Goal: Task Accomplishment & Management: Use online tool/utility

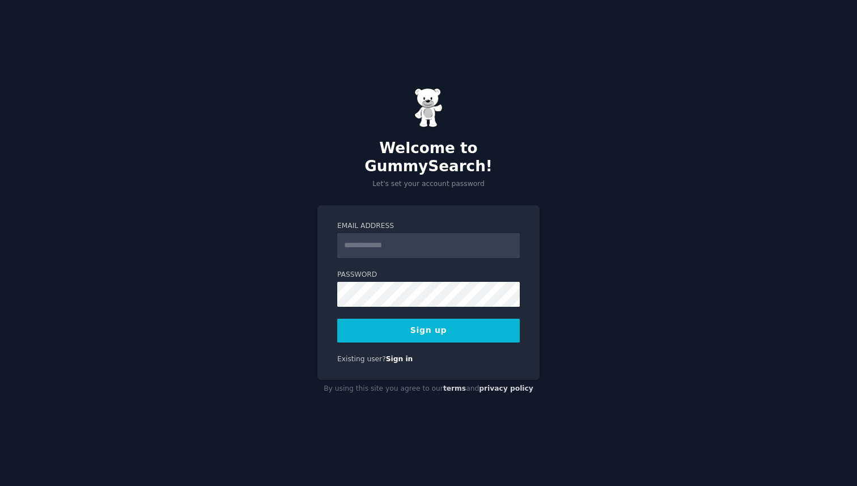
click at [393, 236] on input "Email Address" at bounding box center [428, 245] width 182 height 25
type input "**********"
click at [337, 318] on button "Sign up" at bounding box center [428, 330] width 182 height 24
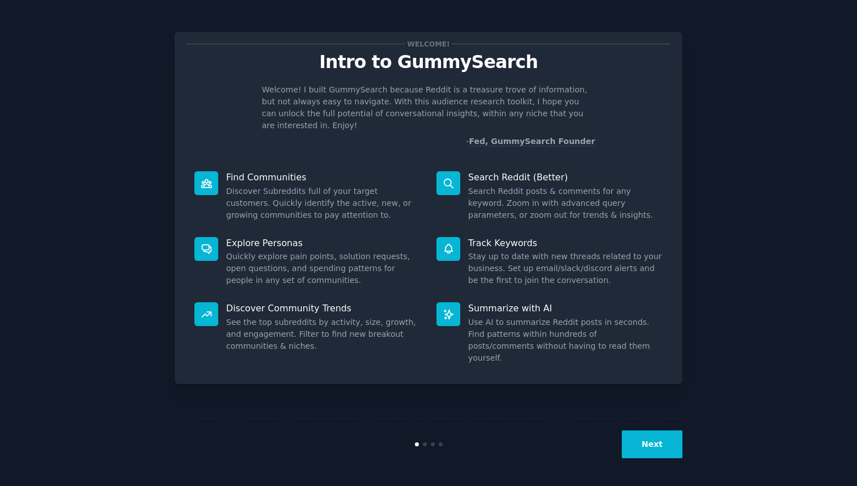
click at [648, 439] on button "Next" at bounding box center [652, 444] width 61 height 28
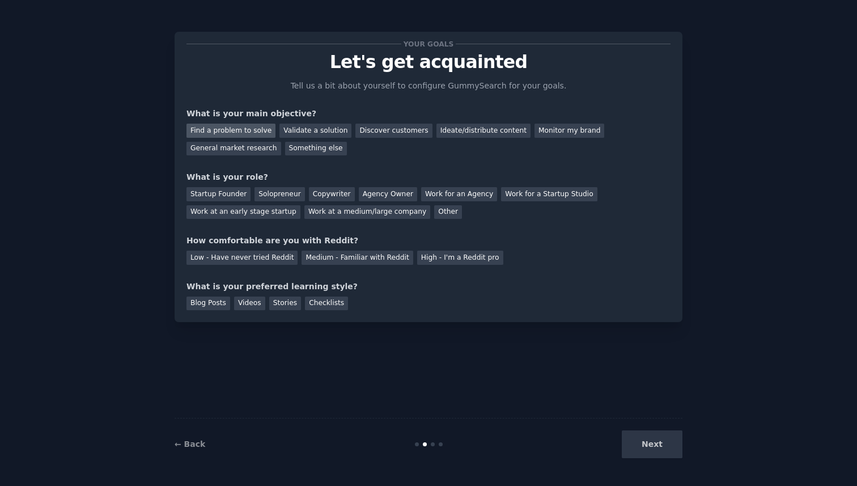
click at [233, 128] on div "Find a problem to solve" at bounding box center [230, 131] width 89 height 14
click at [233, 198] on div "Startup Founder" at bounding box center [218, 194] width 64 height 14
click at [231, 261] on div "Low - Have never tried Reddit" at bounding box center [241, 257] width 111 height 14
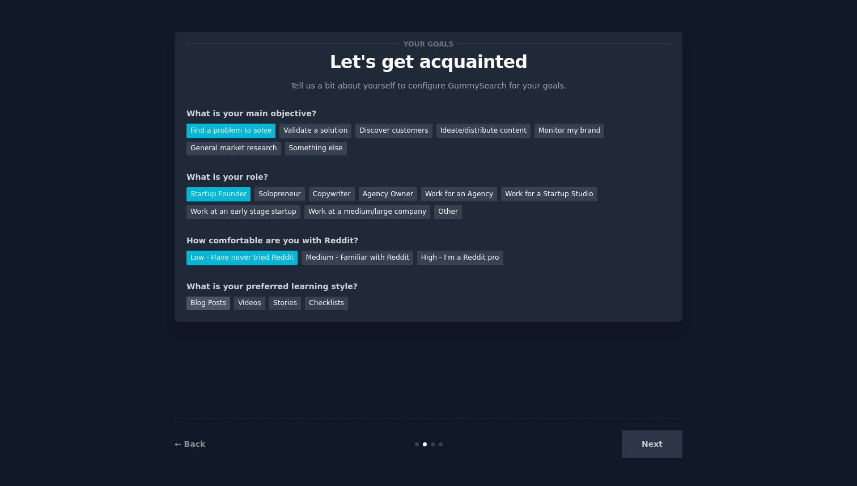
click at [203, 305] on div "Blog Posts" at bounding box center [208, 303] width 44 height 14
click at [651, 452] on button "Next" at bounding box center [652, 444] width 61 height 28
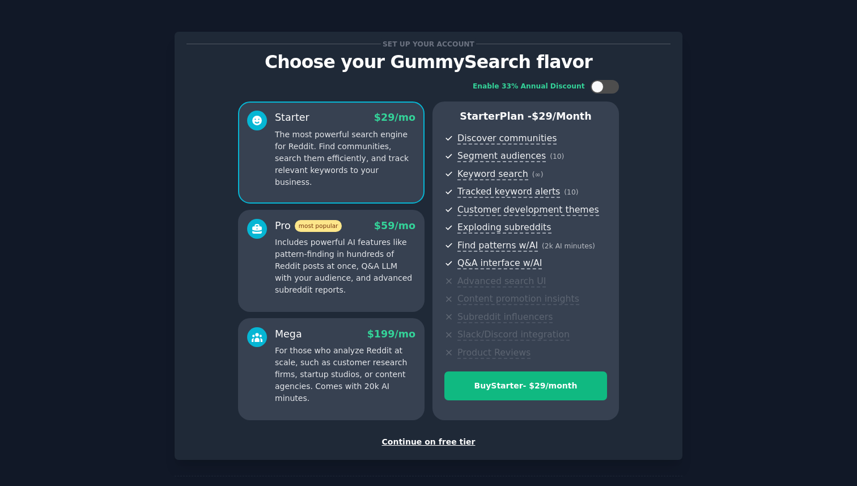
click at [436, 443] on div "Continue on free tier" at bounding box center [428, 442] width 484 height 12
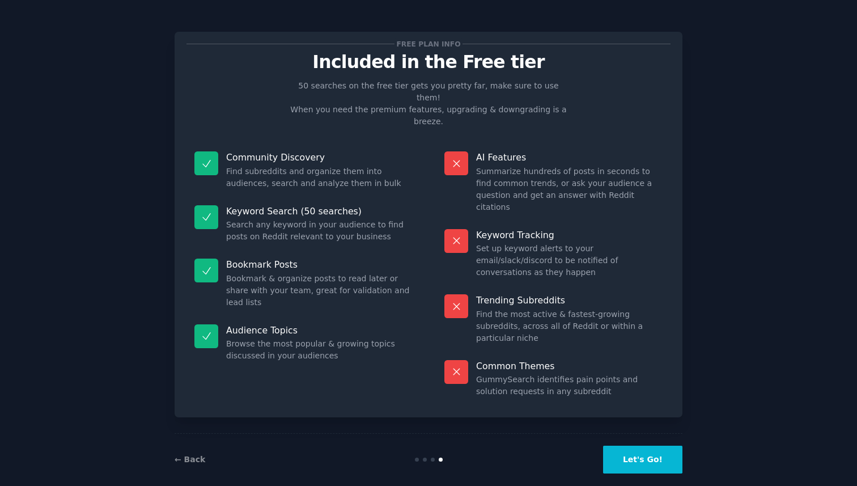
click at [659, 446] on button "Let's Go!" at bounding box center [642, 459] width 79 height 28
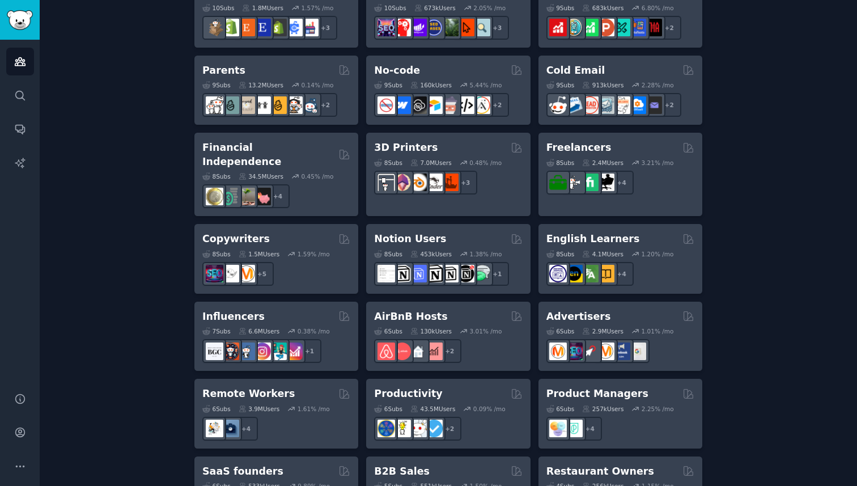
scroll to position [822, 0]
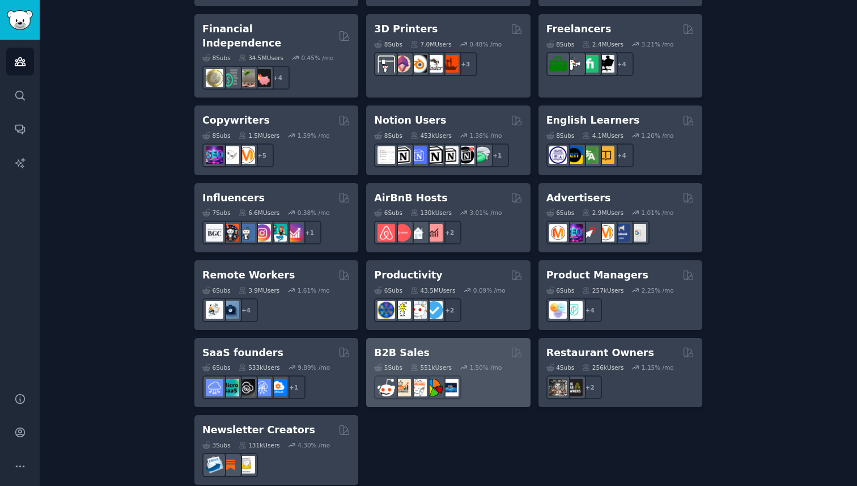
click at [393, 346] on h2 "B2B Sales" at bounding box center [402, 353] width 56 height 14
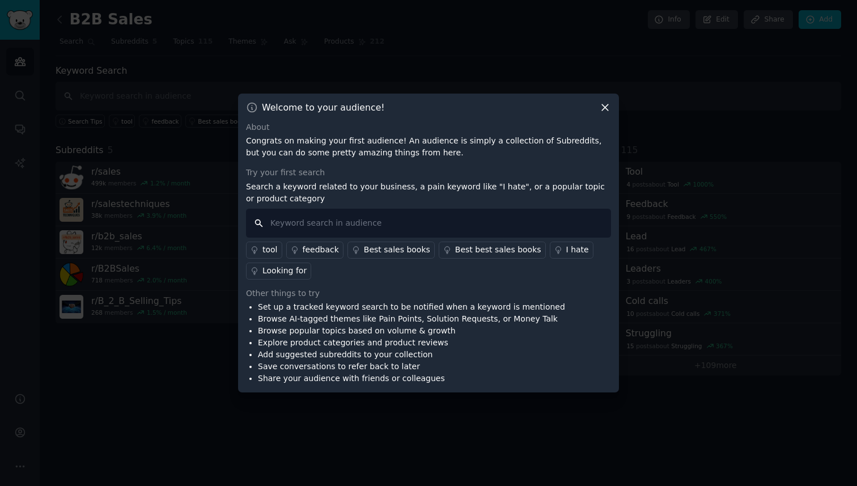
click at [385, 224] on input "text" at bounding box center [428, 223] width 365 height 29
type input "AI"
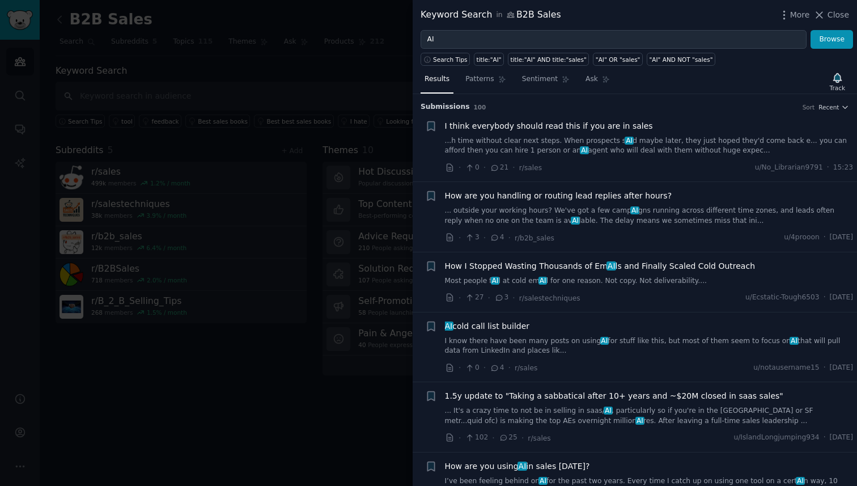
click at [530, 125] on span "I think everybody should read this if you are in sales" at bounding box center [549, 126] width 208 height 12
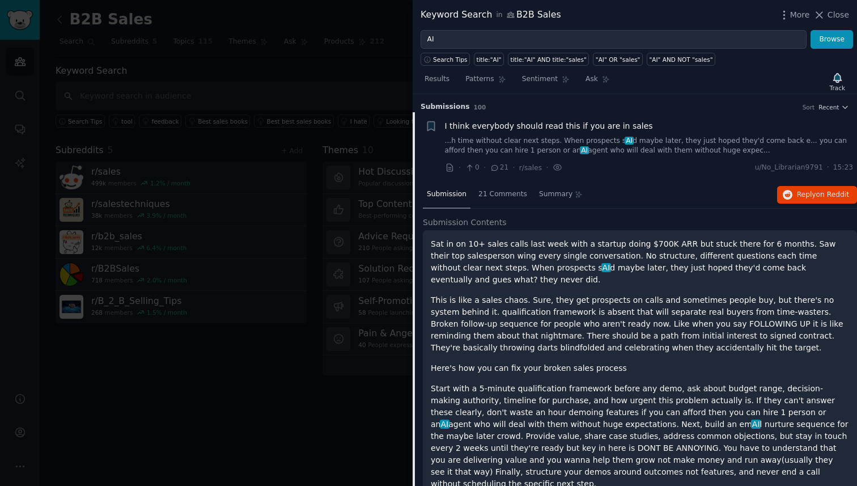
click at [297, 322] on div at bounding box center [428, 243] width 857 height 486
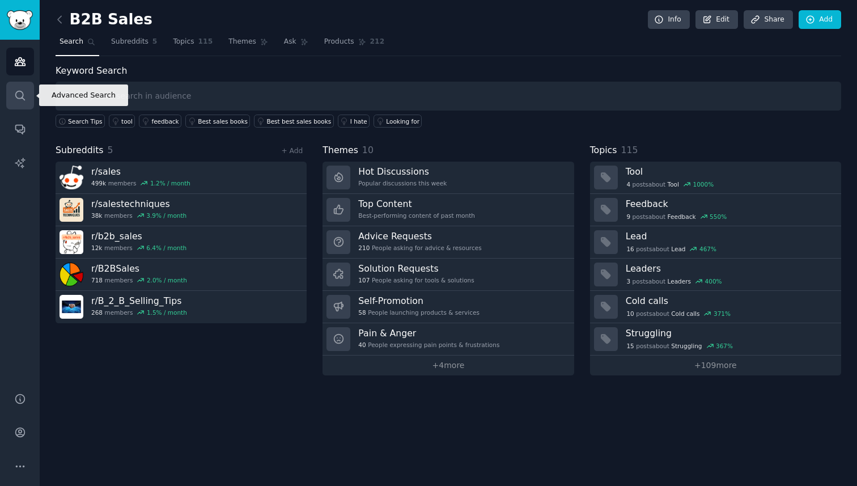
click at [19, 91] on icon "Sidebar" at bounding box center [20, 96] width 12 height 12
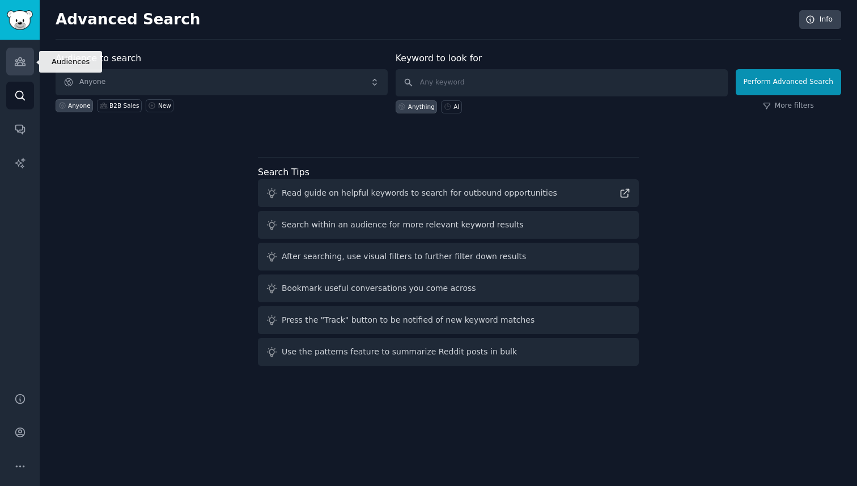
click at [25, 74] on link "Audiences" at bounding box center [20, 62] width 28 height 28
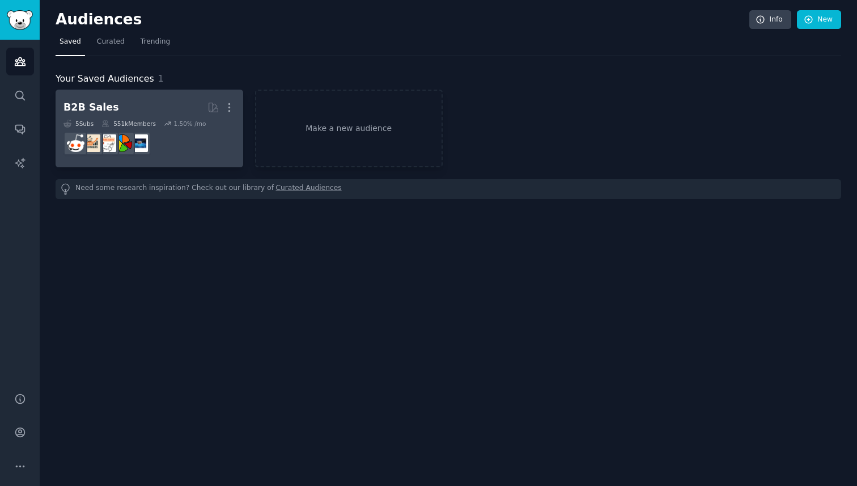
click at [131, 107] on h2 "B2B Sales More" at bounding box center [149, 107] width 172 height 20
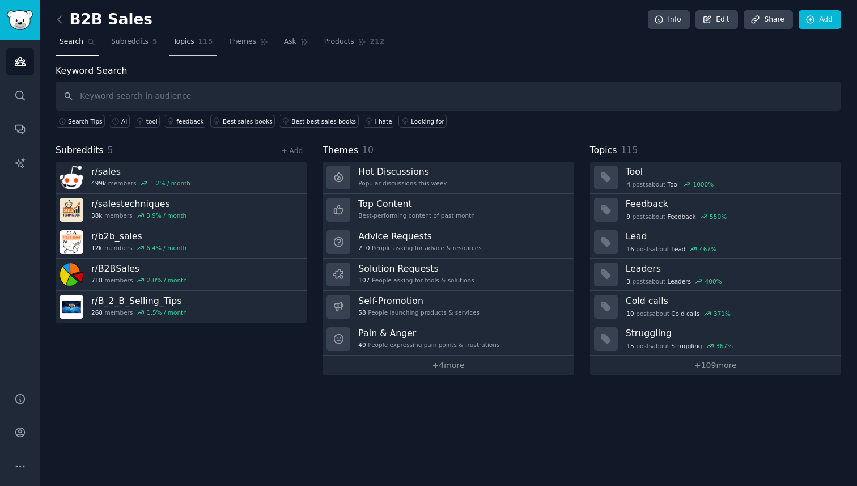
click at [185, 40] on span "Topics" at bounding box center [183, 42] width 21 height 10
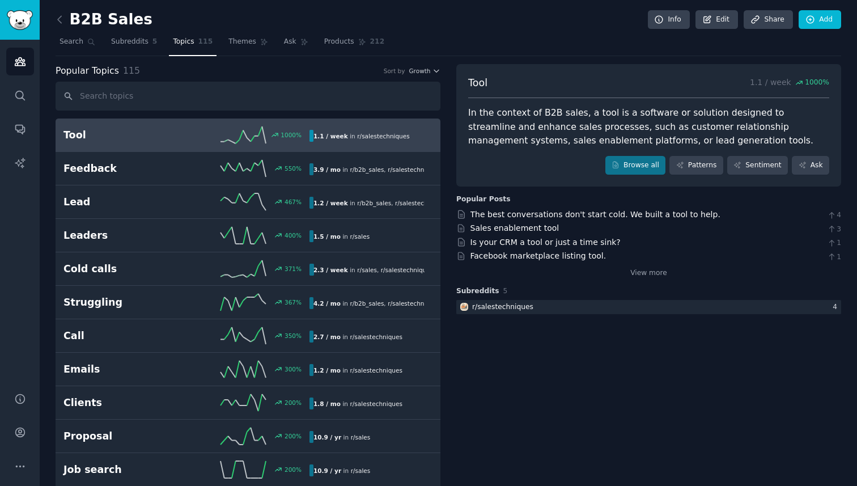
click at [170, 139] on h2 "Tool" at bounding box center [124, 135] width 123 height 14
click at [512, 228] on link "Sales enablement tool" at bounding box center [514, 227] width 89 height 9
